Goal: Task Accomplishment & Management: Manage account settings

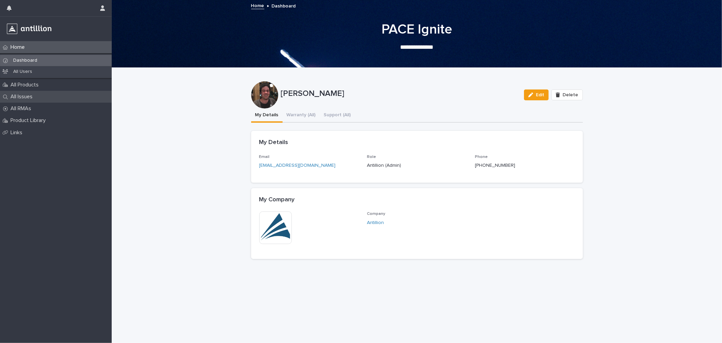
click at [25, 92] on div "All Issues" at bounding box center [56, 97] width 112 height 12
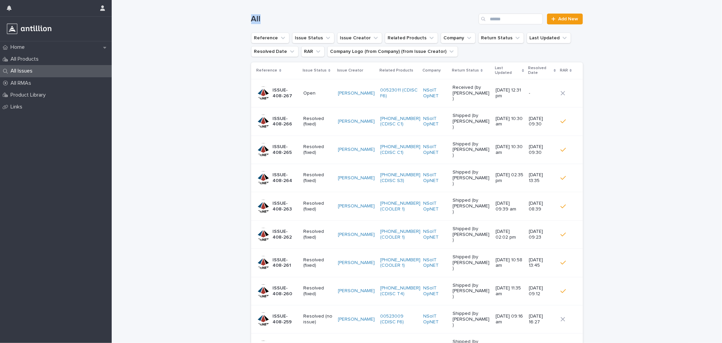
drag, startPoint x: 259, startPoint y: 17, endPoint x: 248, endPoint y: 18, distance: 10.9
click at [251, 18] on h1 "All" at bounding box center [363, 19] width 225 height 10
click at [245, 18] on div "Loading... Saving… Loading... Saving… All Add New Reference Issue Status Issue …" at bounding box center [417, 209] width 611 height 419
drag, startPoint x: 249, startPoint y: 18, endPoint x: 259, endPoint y: 20, distance: 10.3
click at [259, 20] on h1 "All" at bounding box center [363, 19] width 225 height 10
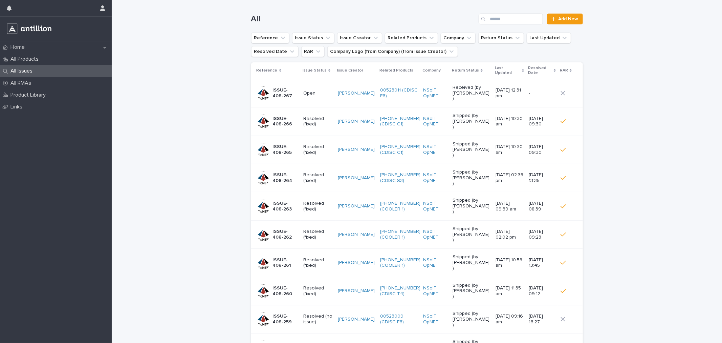
drag, startPoint x: 201, startPoint y: 87, endPoint x: 326, endPoint y: 70, distance: 126.2
click at [202, 87] on div "Loading... Saving… Loading... Saving… All Add New Reference Issue Status Issue …" at bounding box center [417, 209] width 611 height 419
click at [317, 90] on p "Open" at bounding box center [317, 93] width 29 height 6
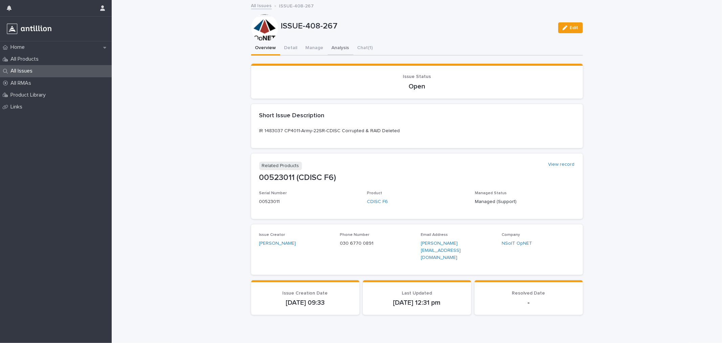
click at [334, 46] on button "Analysis" at bounding box center [341, 48] width 26 height 14
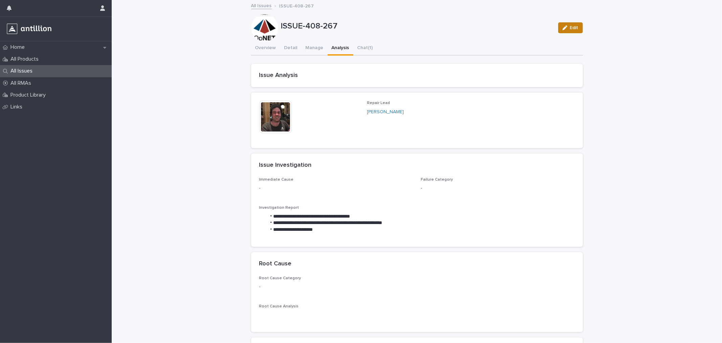
click at [570, 28] on span "Edit" at bounding box center [574, 27] width 8 height 5
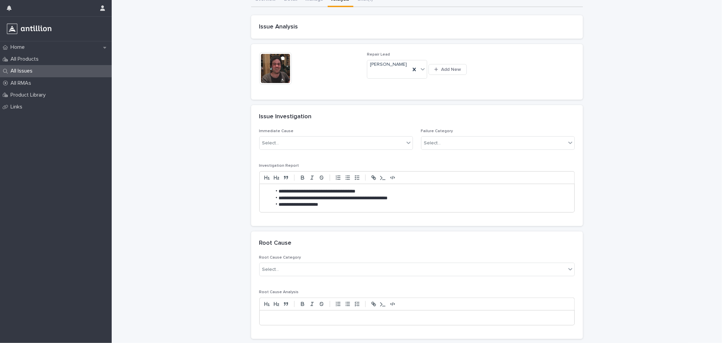
scroll to position [75, 0]
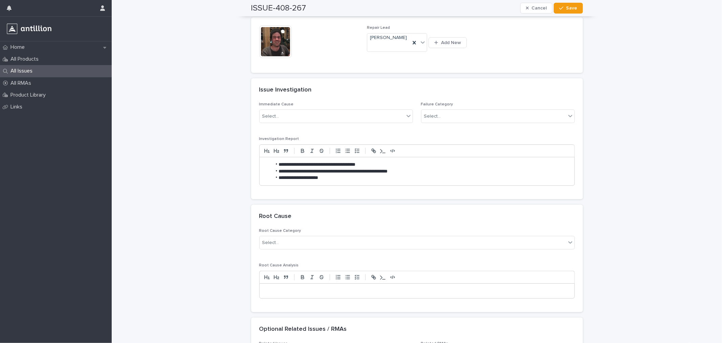
click at [325, 180] on li "**********" at bounding box center [421, 177] width 298 height 7
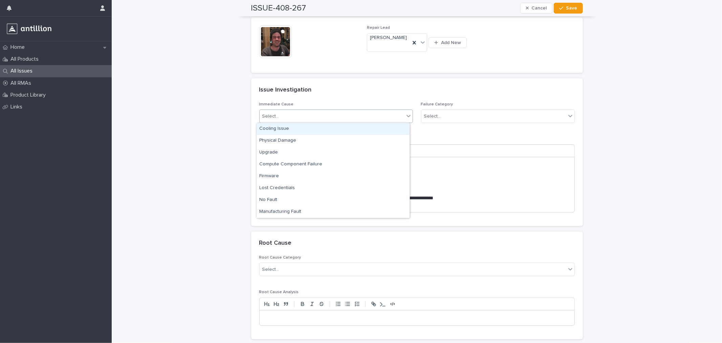
click at [285, 118] on div "Select..." at bounding box center [332, 116] width 145 height 11
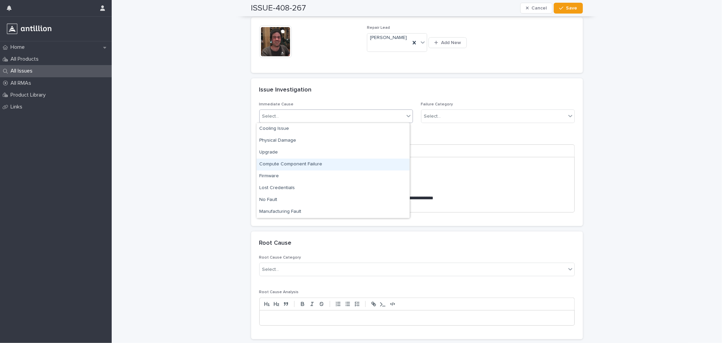
click at [289, 166] on div "Compute Component Failure" at bounding box center [333, 165] width 153 height 12
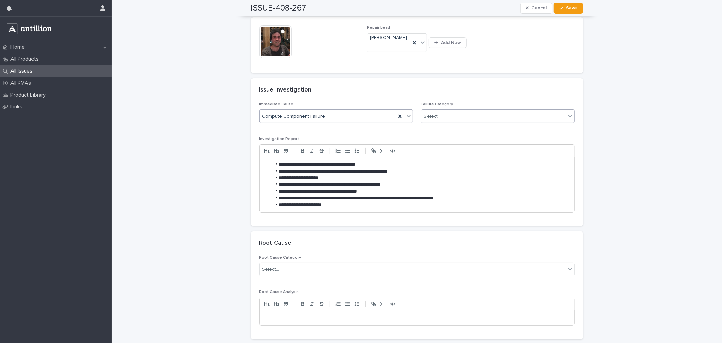
click at [455, 117] on div "Select..." at bounding box center [494, 116] width 145 height 11
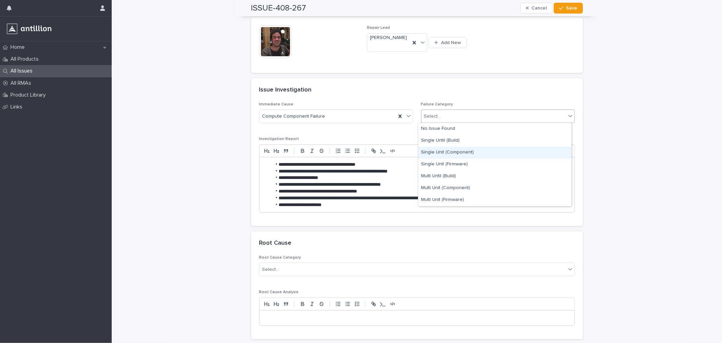
click at [462, 153] on div "Single Unit (Component)" at bounding box center [495, 153] width 153 height 12
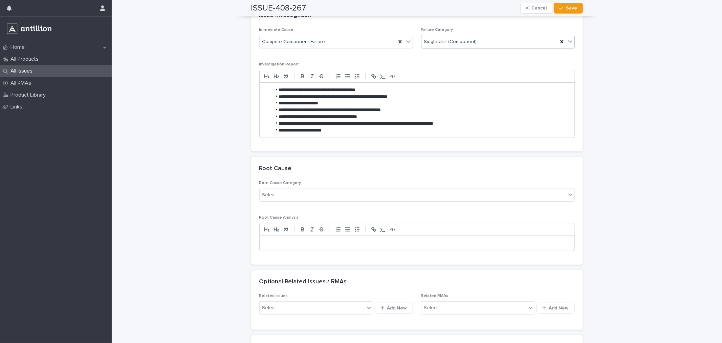
scroll to position [150, 0]
click at [289, 191] on div "Select..." at bounding box center [413, 194] width 307 height 11
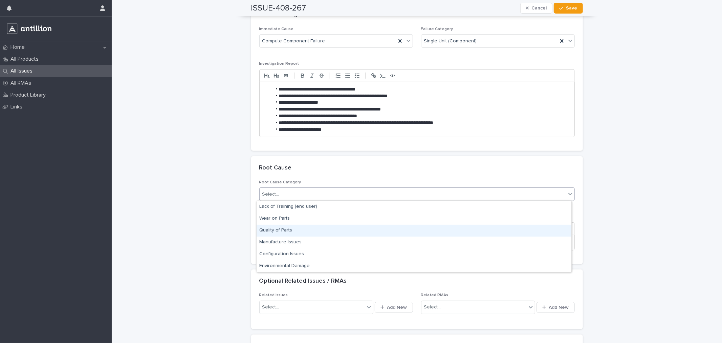
click at [288, 231] on div "Quality of Parts" at bounding box center [414, 231] width 315 height 12
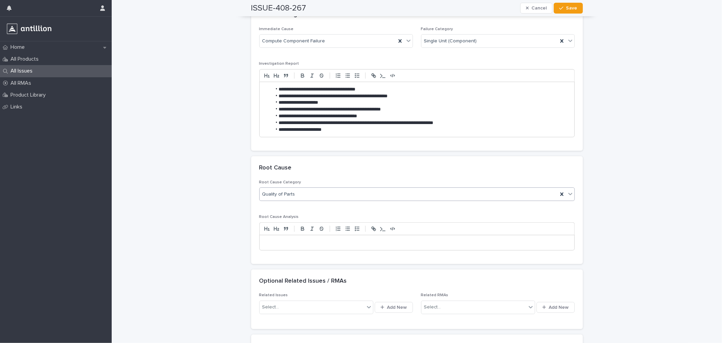
click at [293, 243] on p at bounding box center [417, 242] width 305 height 7
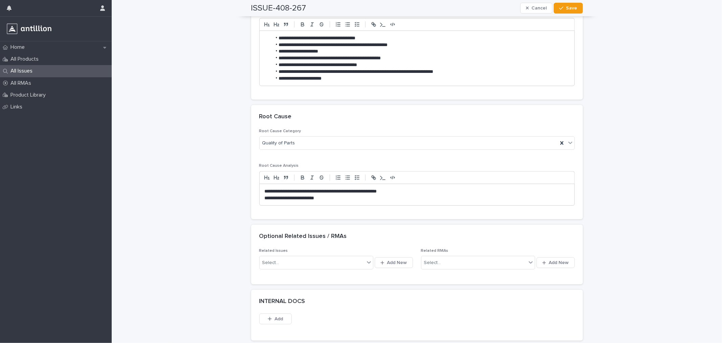
scroll to position [163, 0]
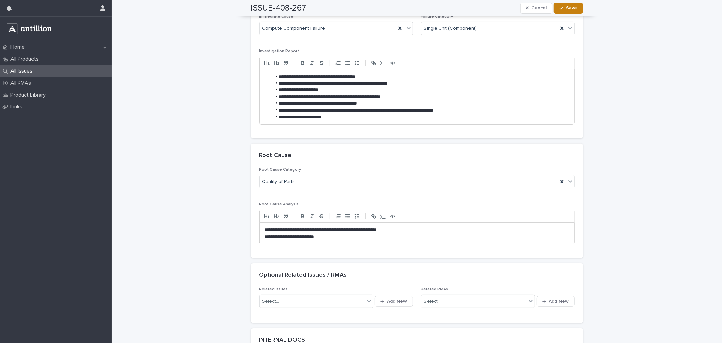
click at [573, 6] on span "Save" at bounding box center [572, 8] width 11 height 5
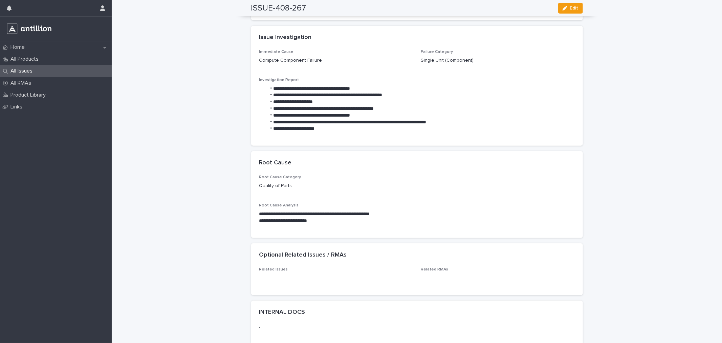
scroll to position [0, 0]
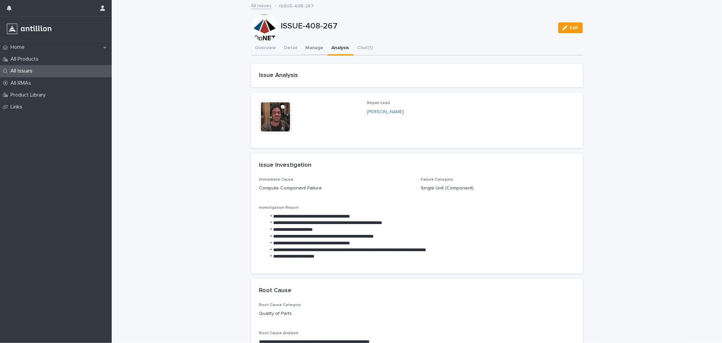
click at [304, 45] on button "Manage" at bounding box center [315, 48] width 26 height 14
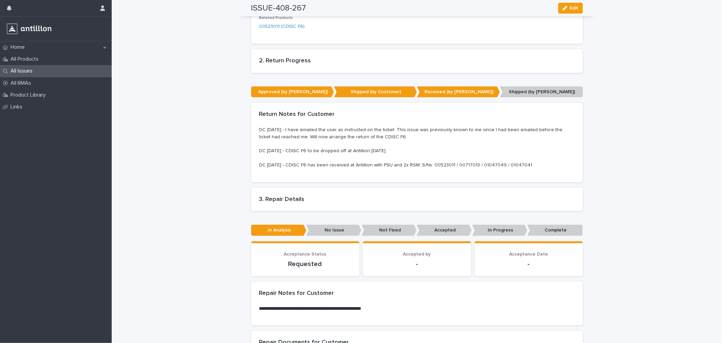
scroll to position [231, 0]
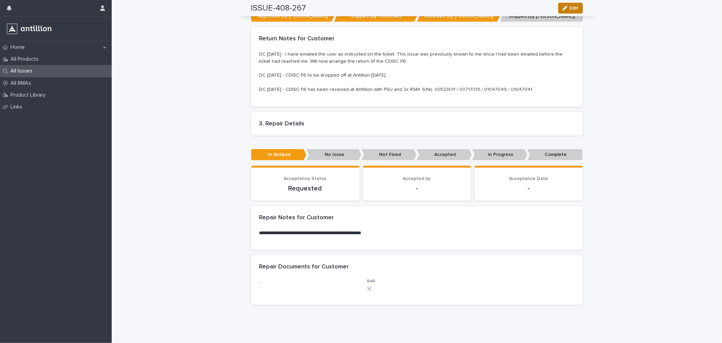
click at [566, 12] on button "Edit" at bounding box center [570, 8] width 25 height 11
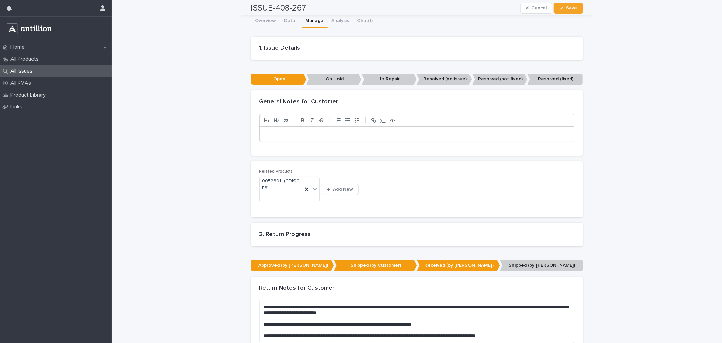
scroll to position [25, 0]
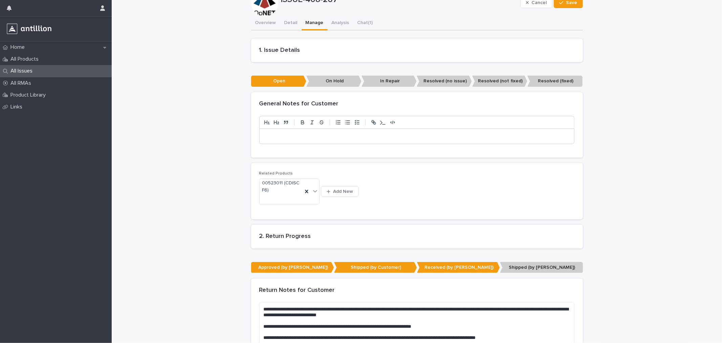
click at [288, 130] on div at bounding box center [417, 136] width 315 height 15
click at [559, 3] on icon "button" at bounding box center [561, 2] width 4 height 5
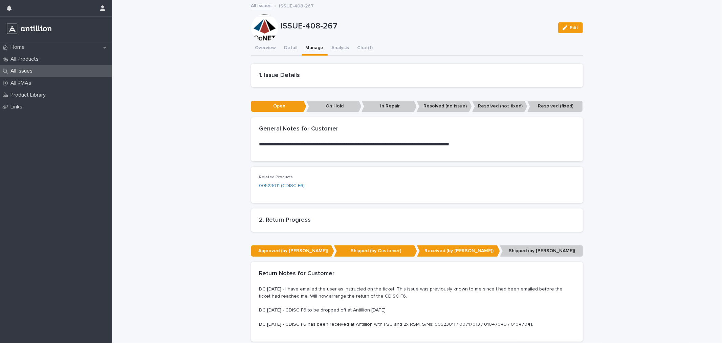
scroll to position [150, 0]
